Goal: Task Accomplishment & Management: Complete application form

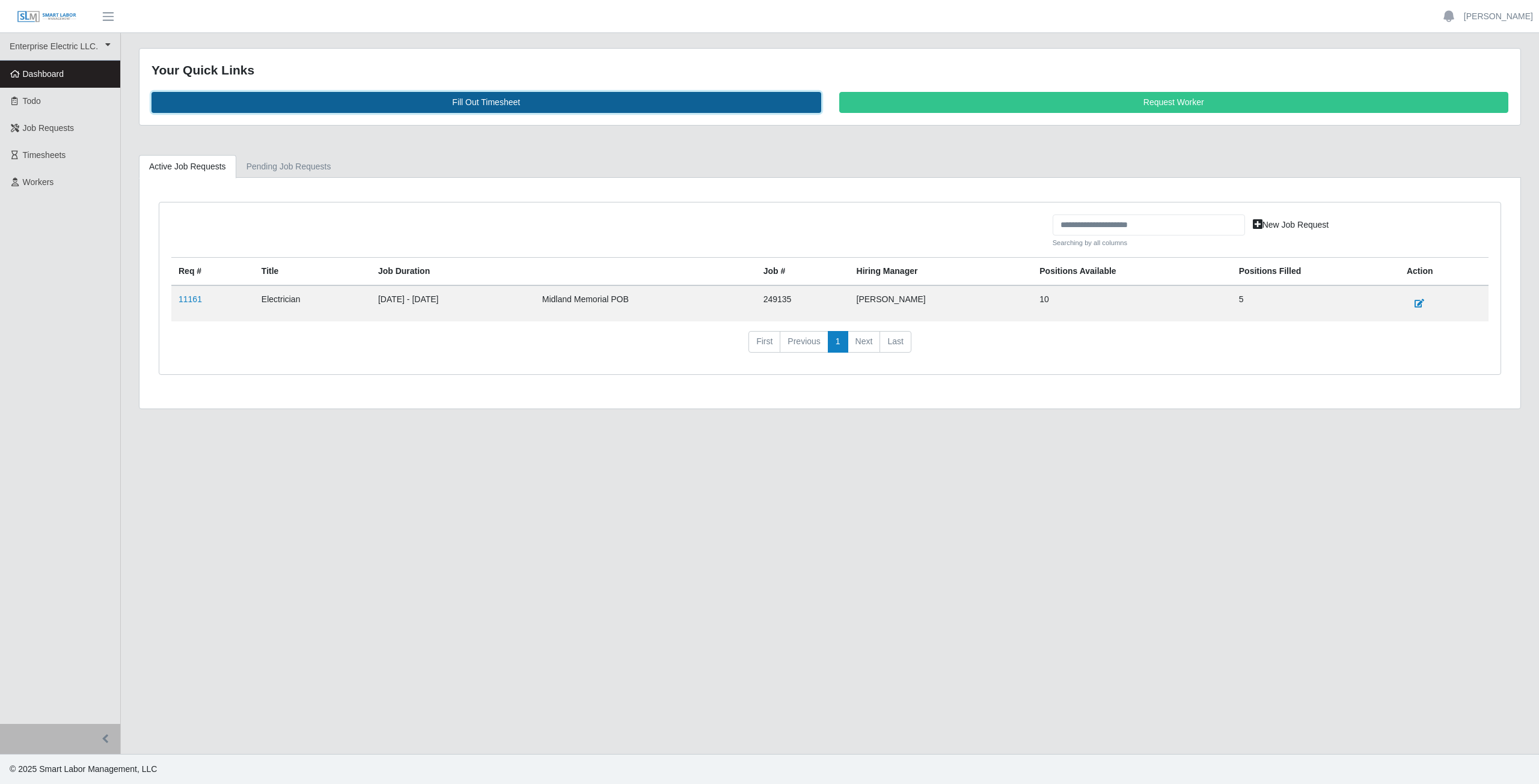
click at [481, 98] on link "Fill Out Timesheet" at bounding box center [486, 102] width 670 height 21
click at [479, 105] on link "Fill Out Timesheet" at bounding box center [486, 102] width 670 height 21
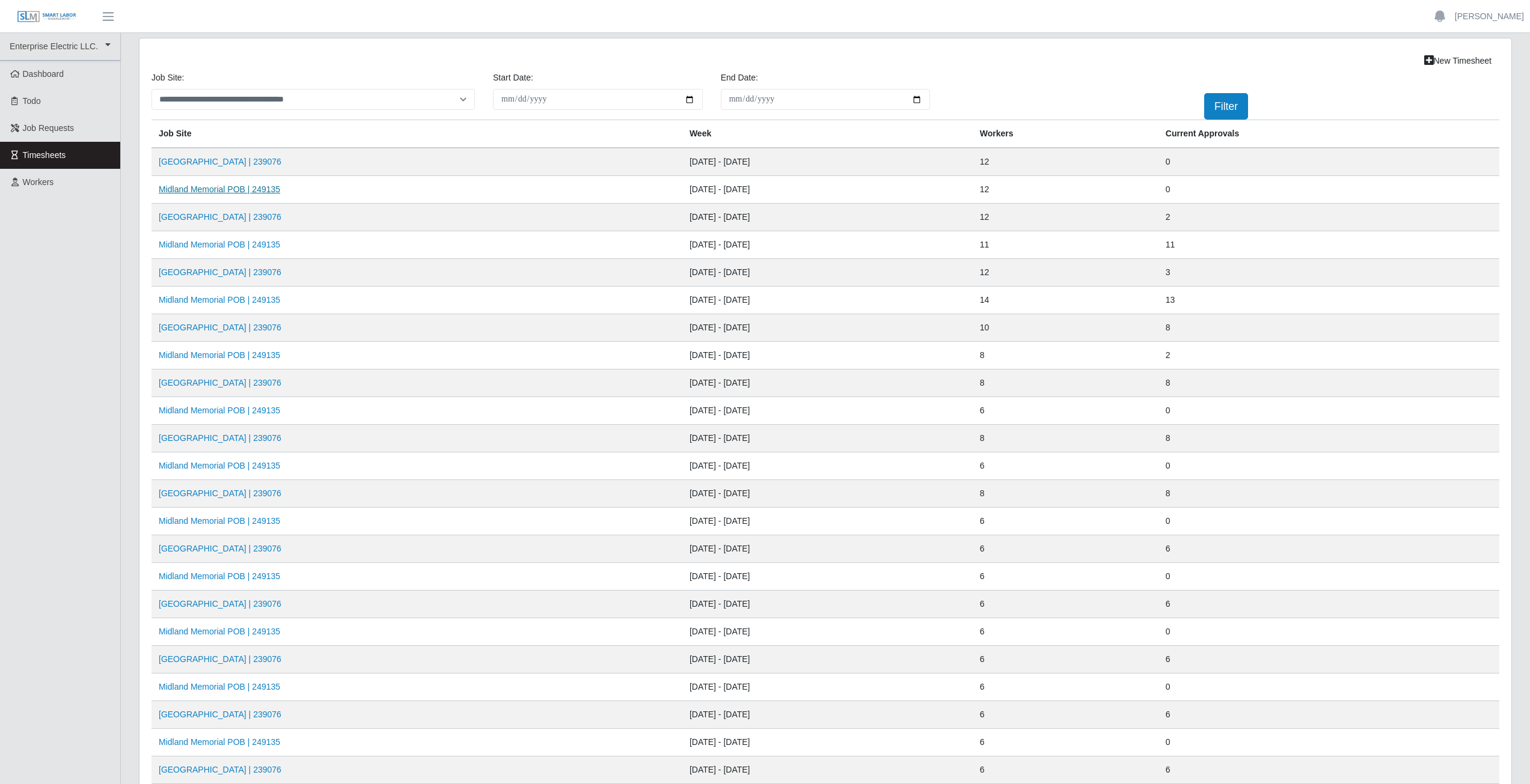
click at [235, 193] on link "Midland Memorial POB | 249135" at bounding box center [219, 189] width 121 height 10
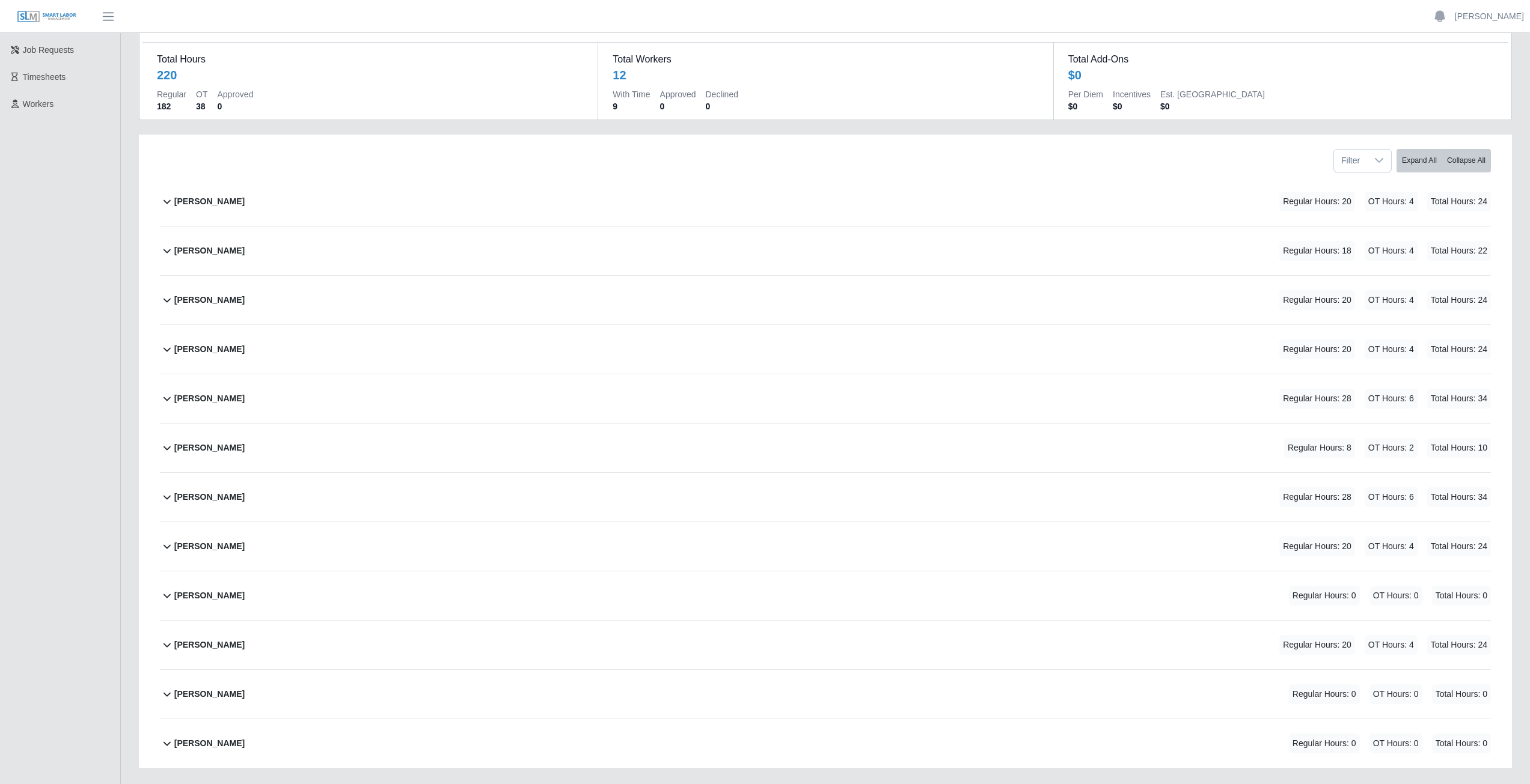
scroll to position [152, 0]
